Goal: Information Seeking & Learning: Learn about a topic

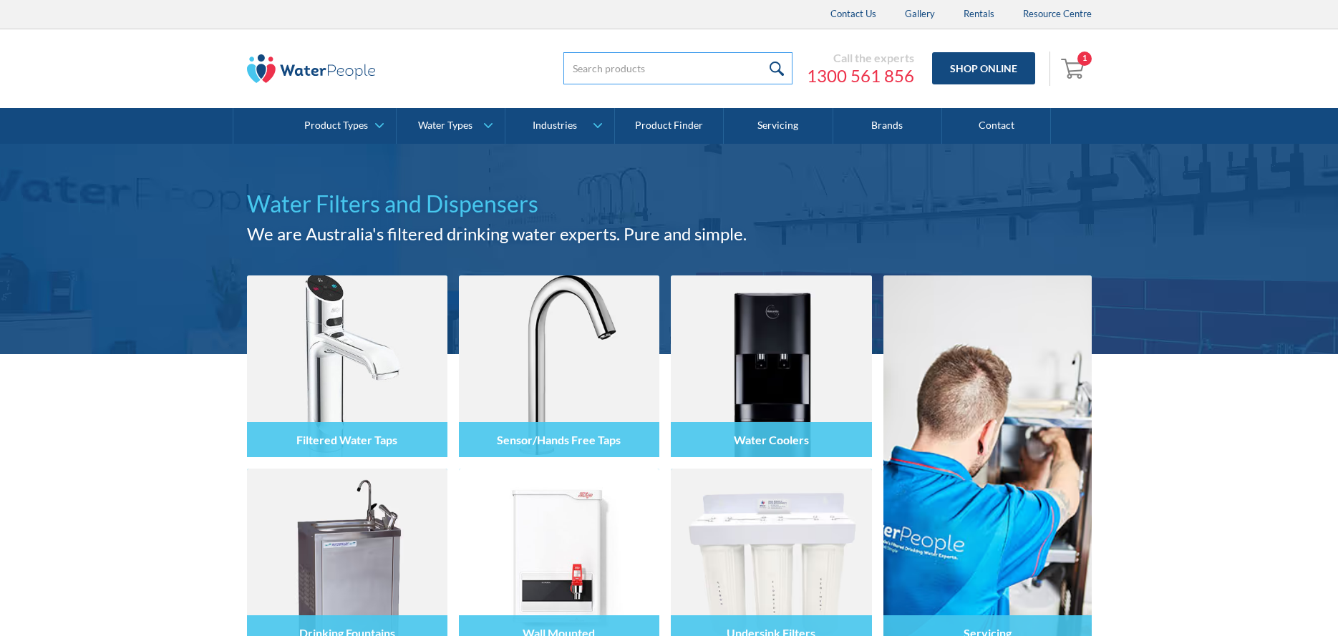
click at [627, 73] on input "search" at bounding box center [677, 68] width 229 height 32
click at [762, 52] on input "submit" at bounding box center [777, 68] width 31 height 32
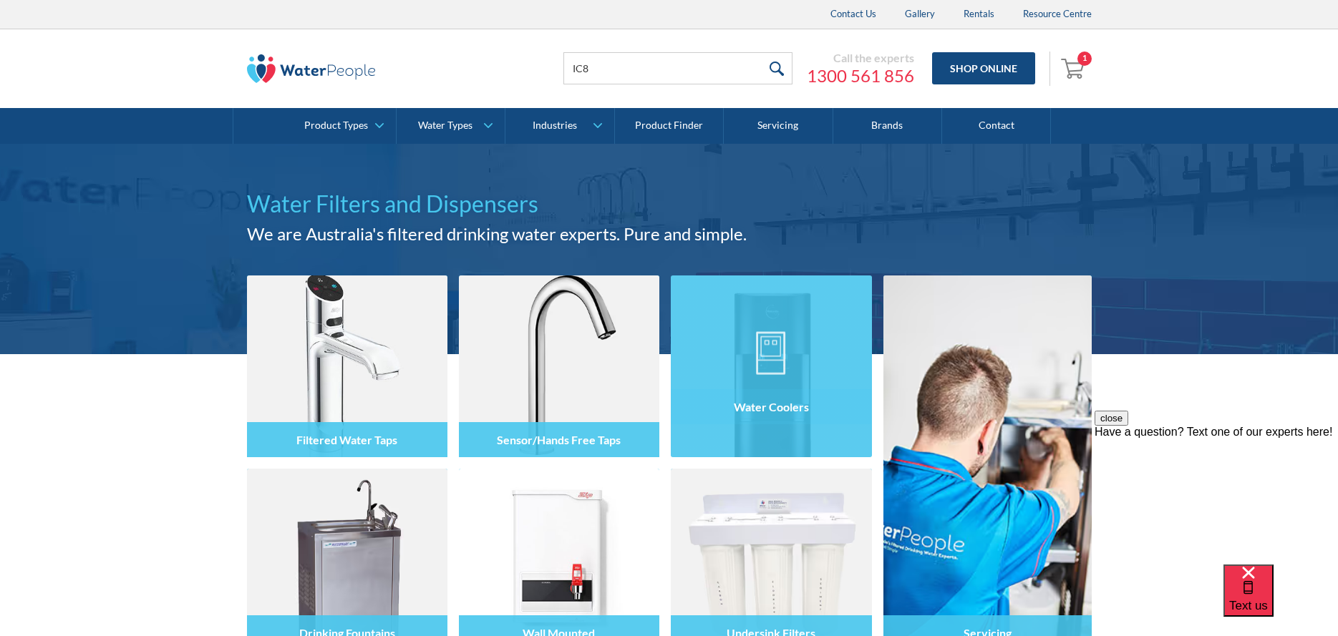
click at [795, 435] on div "Water Coolers" at bounding box center [771, 396] width 200 height 121
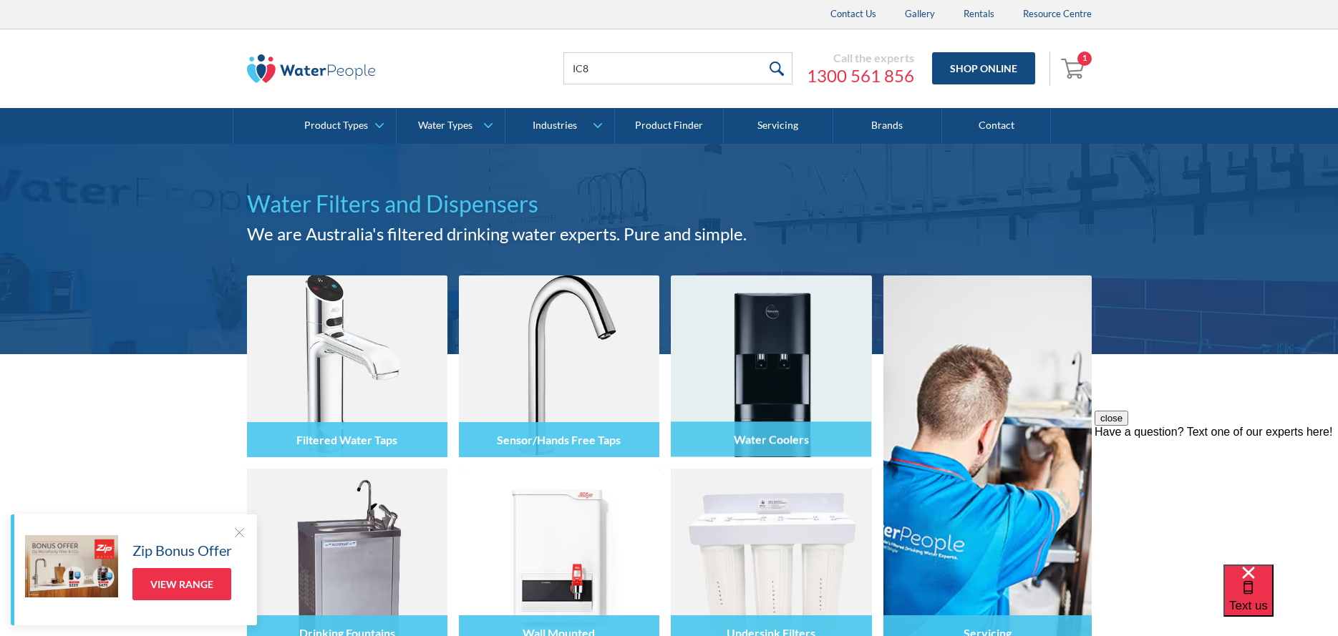
click at [822, 371] on div at bounding box center [771, 379] width 200 height 86
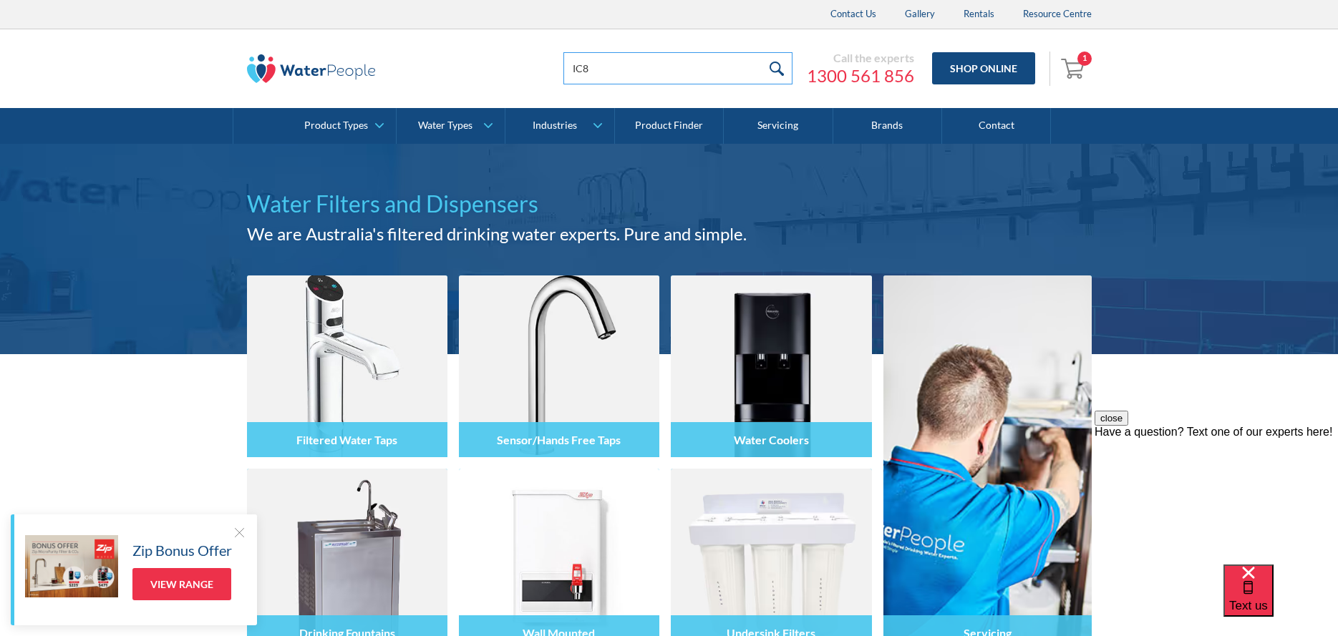
drag, startPoint x: 617, startPoint y: 59, endPoint x: 519, endPoint y: 69, distance: 98.7
click at [519, 69] on div "IC8 Call the experts 1300 561 856 Shop Online 1 Your Cart Zip Replacement C02 T…" at bounding box center [669, 68] width 845 height 43
type input "Water cooler"
click at [762, 52] on input "submit" at bounding box center [777, 68] width 31 height 32
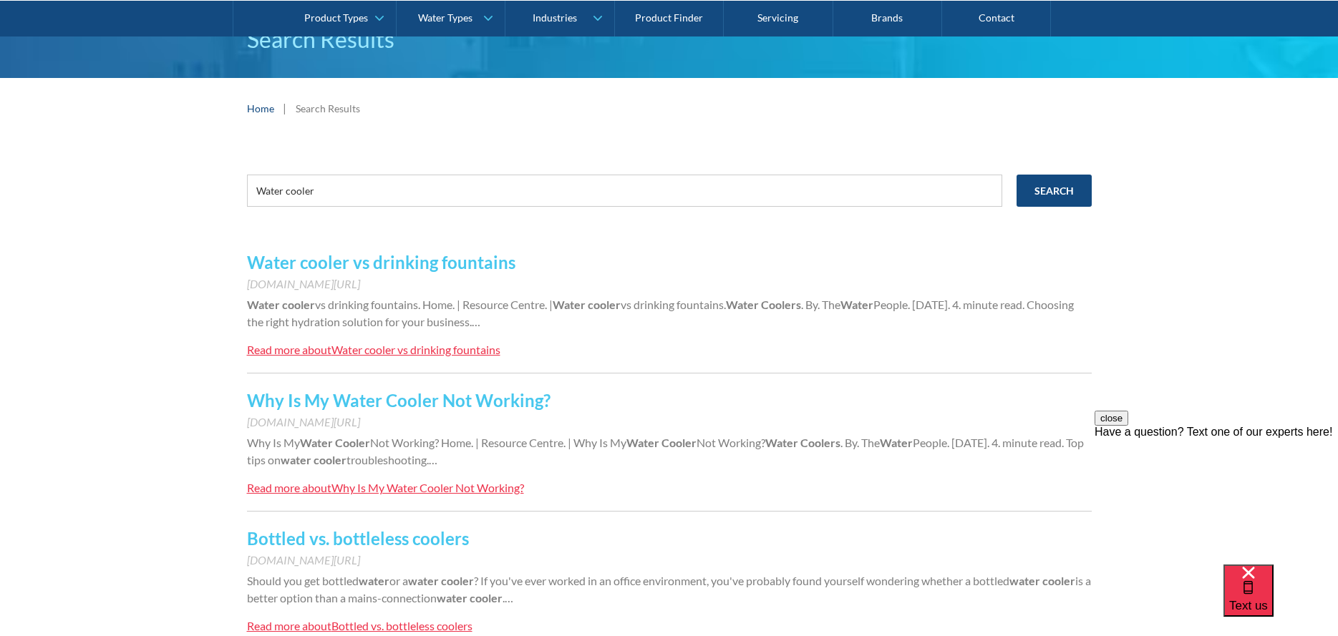
click at [333, 264] on link "Water cooler vs drinking fountains" at bounding box center [381, 262] width 268 height 21
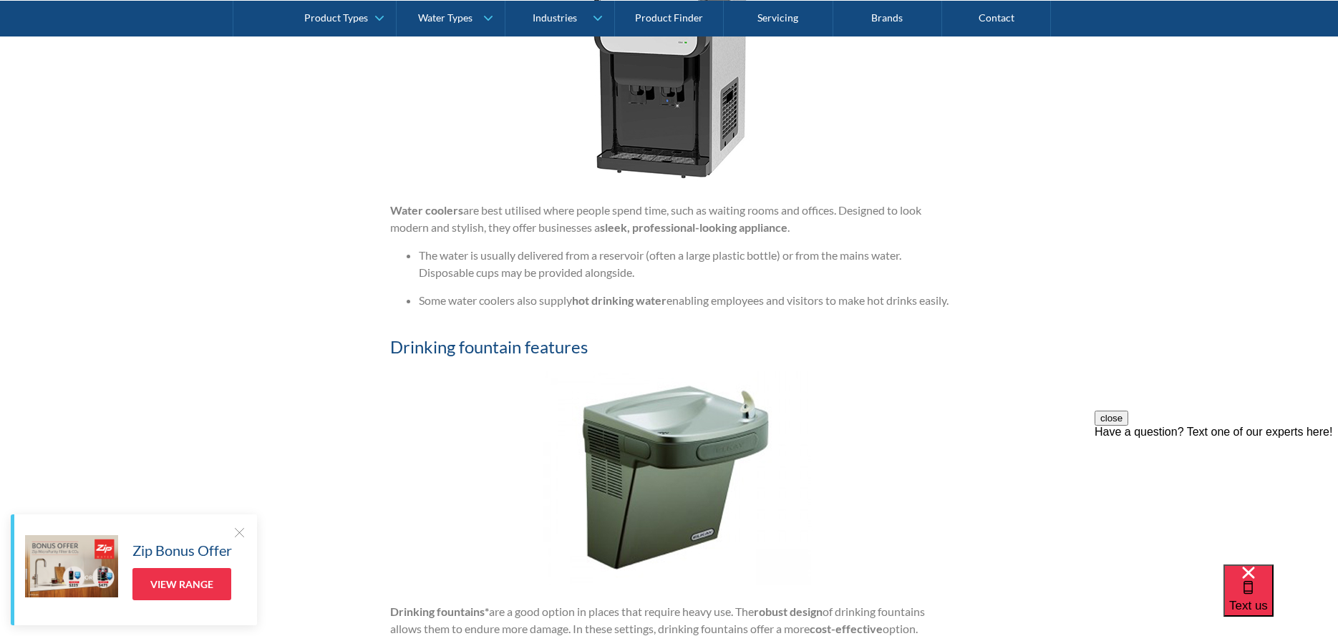
scroll to position [1503, 0]
